Goal: Information Seeking & Learning: Learn about a topic

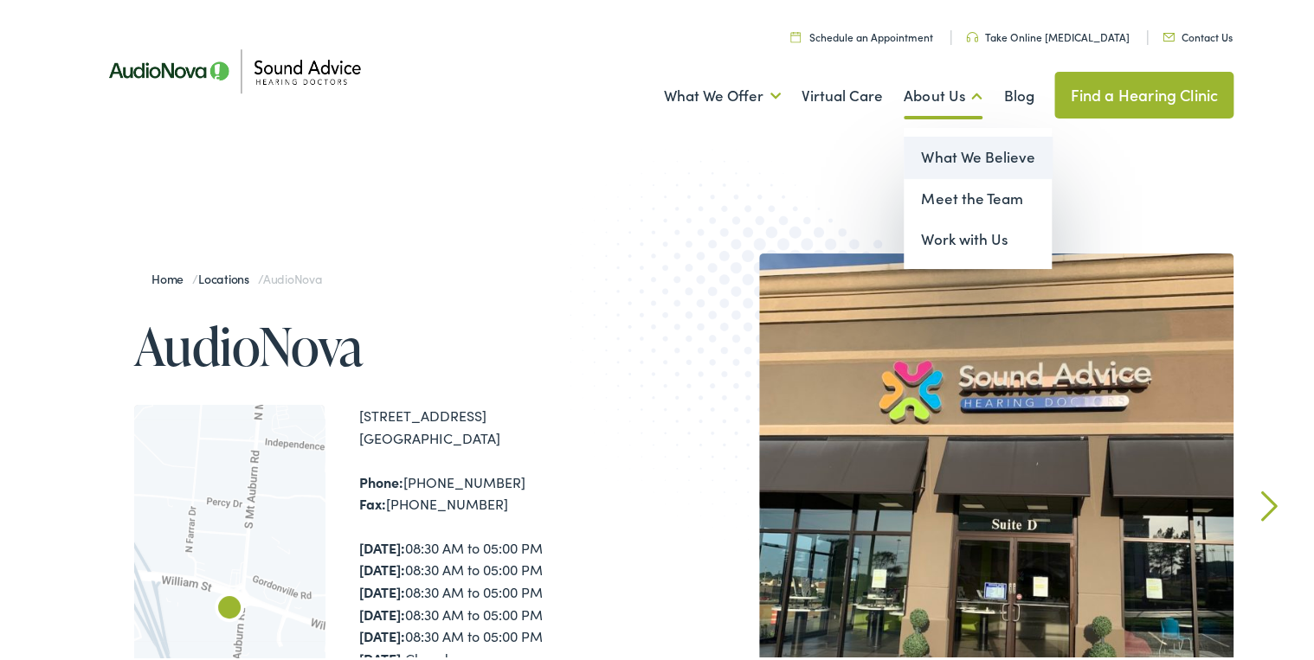
click at [935, 162] on link "What We Believe" at bounding box center [977, 155] width 148 height 42
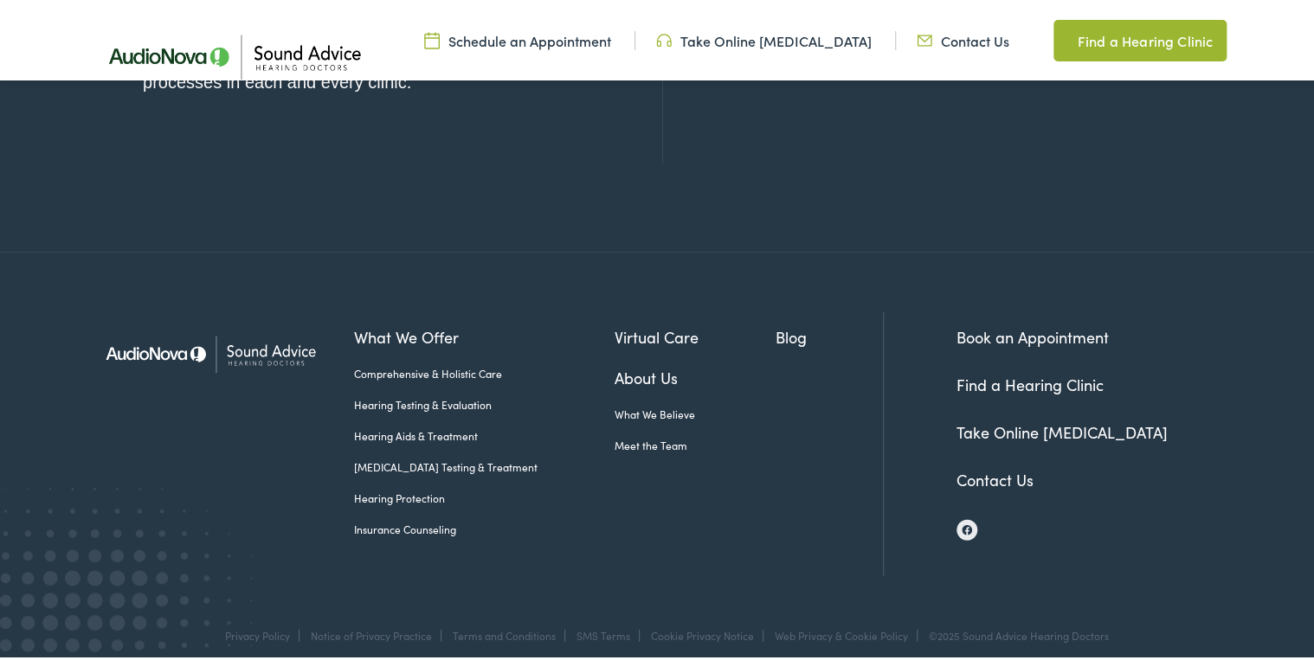
scroll to position [2101, 0]
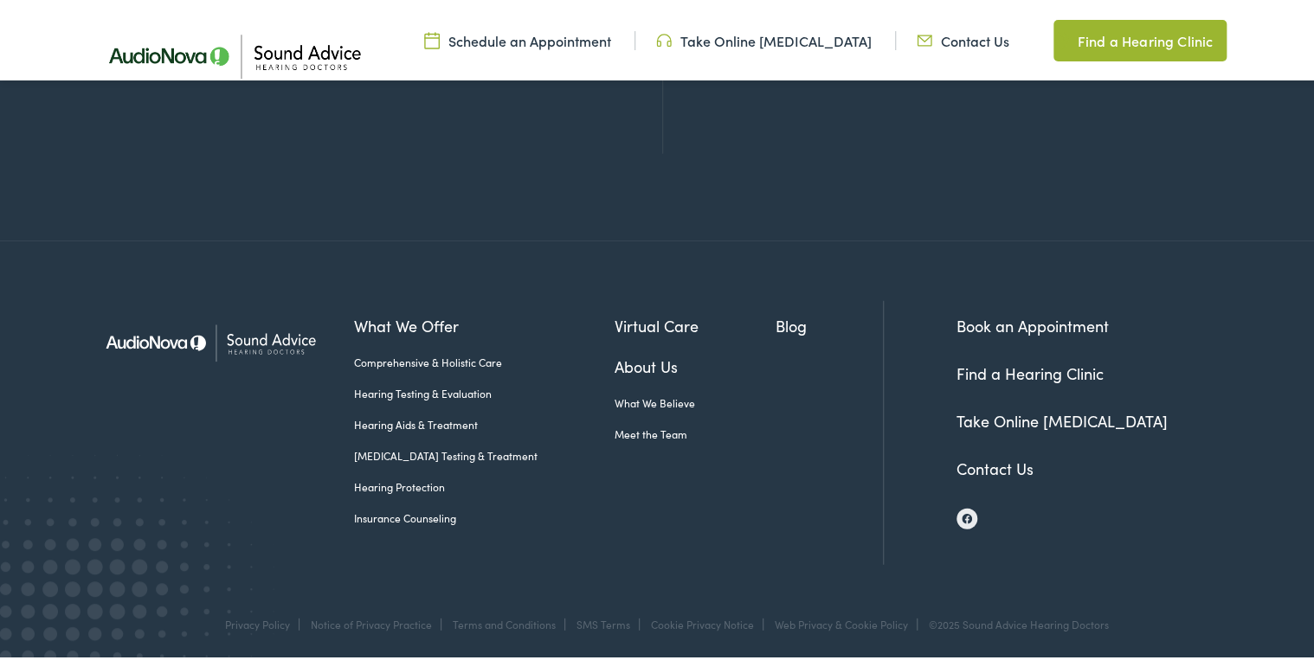
click at [433, 512] on link "Insurance Counseling" at bounding box center [484, 516] width 260 height 16
